Goal: Navigation & Orientation: Find specific page/section

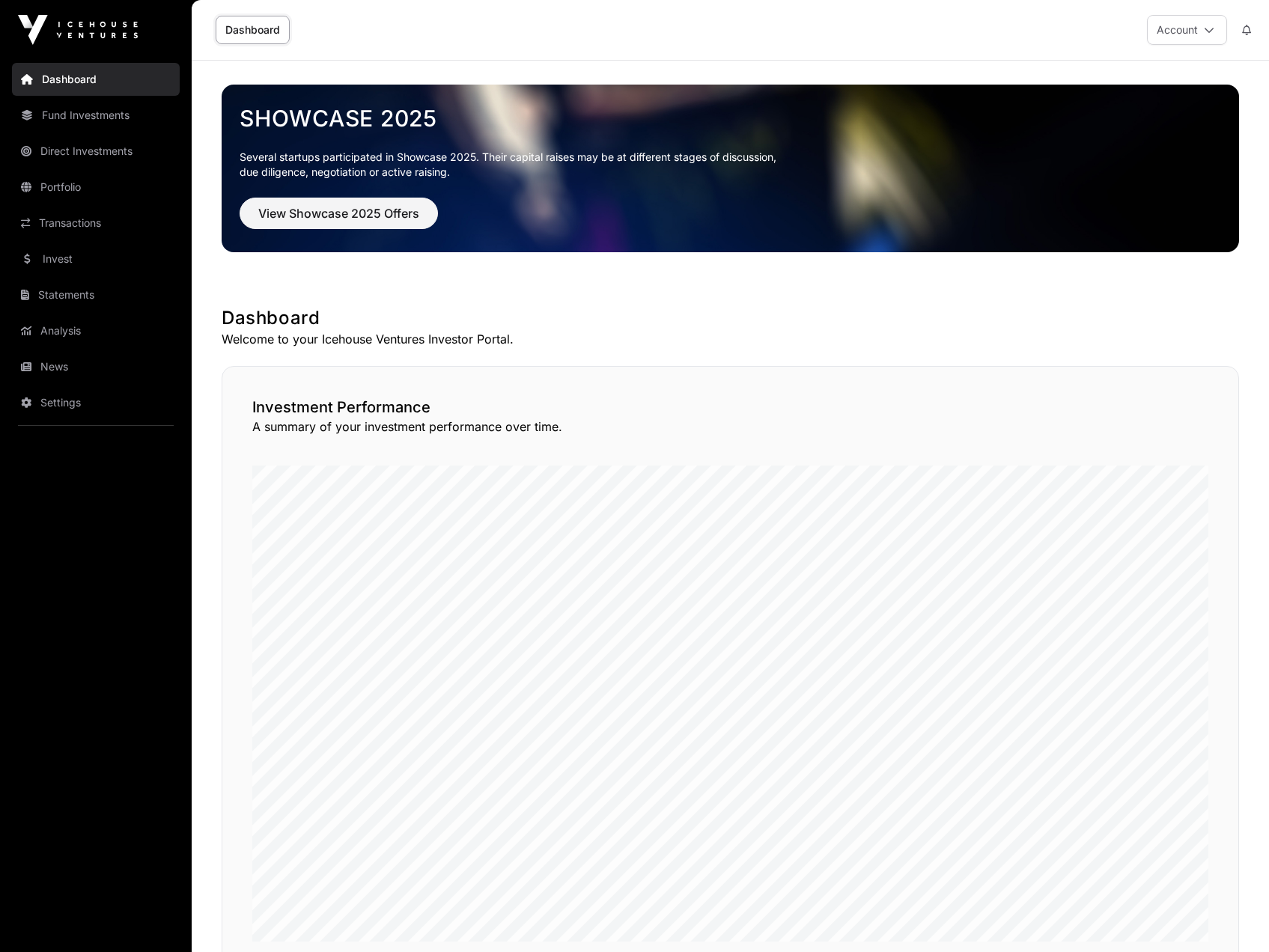
scroll to position [871, 0]
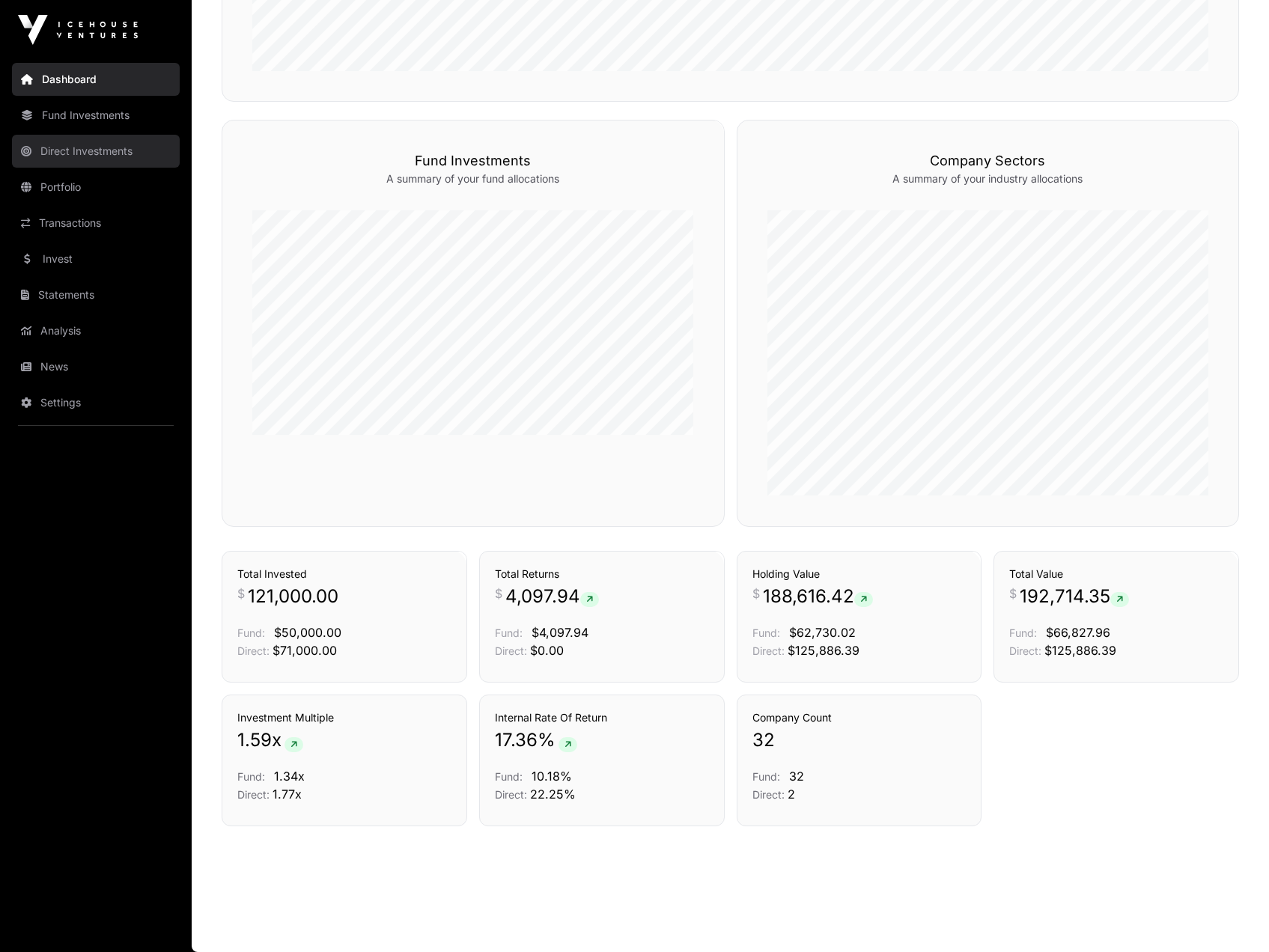
click at [63, 150] on link "Direct Investments" at bounding box center [95, 152] width 168 height 33
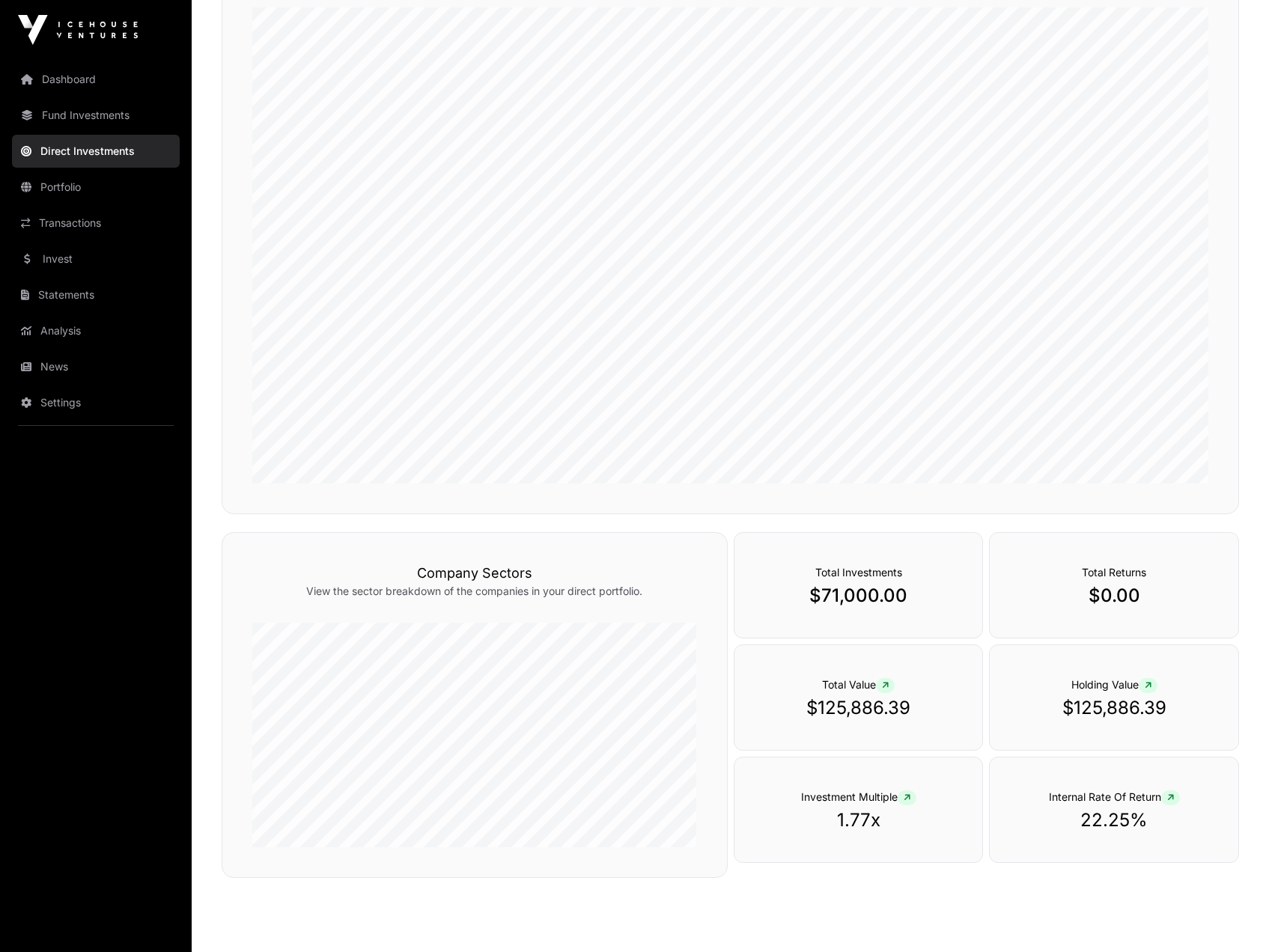
scroll to position [282, 0]
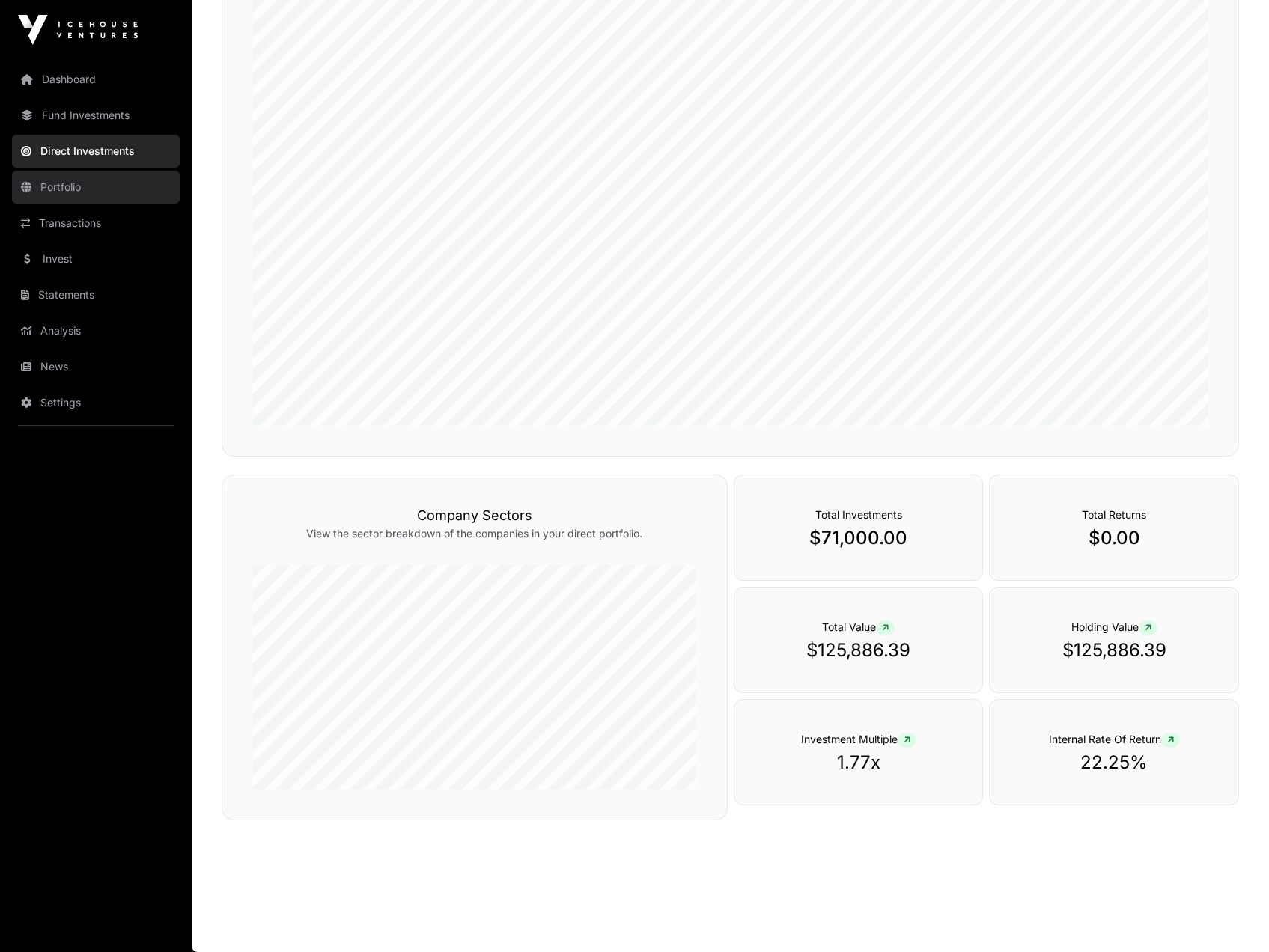
click at [67, 192] on link "Portfolio" at bounding box center [95, 187] width 168 height 33
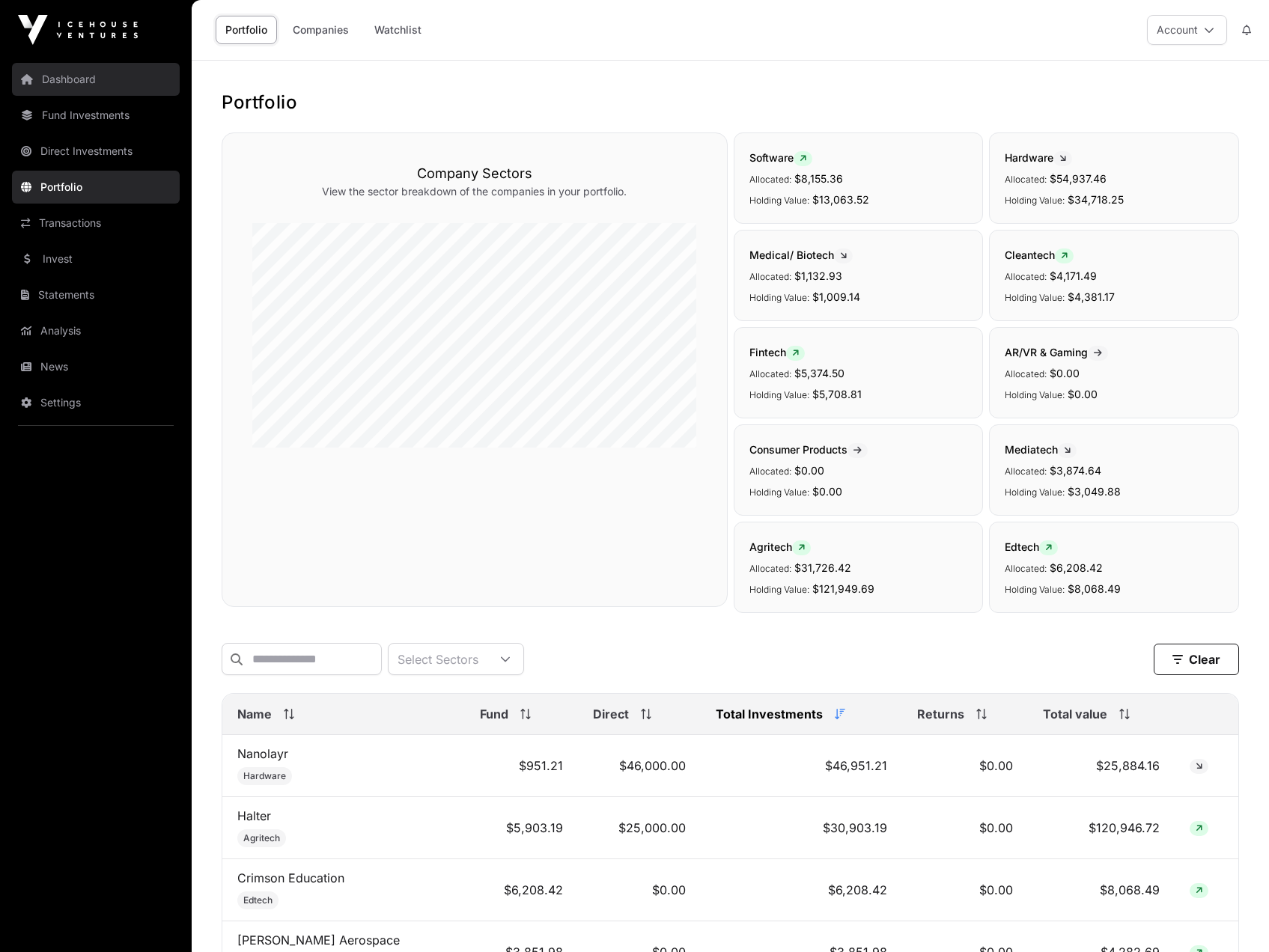
click at [72, 81] on link "Dashboard" at bounding box center [95, 80] width 168 height 33
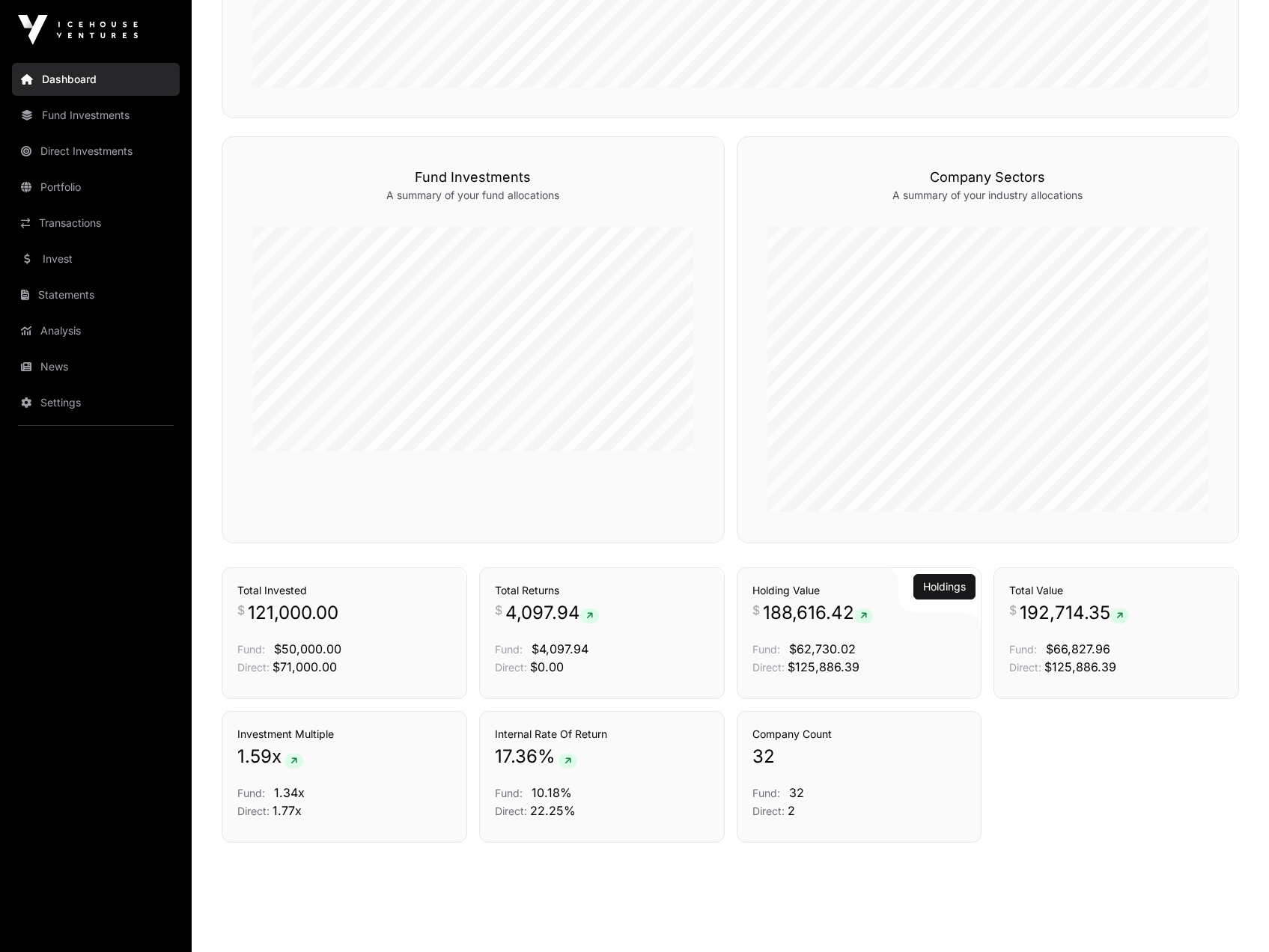
scroll to position [871, 0]
